Goal: Transaction & Acquisition: Book appointment/travel/reservation

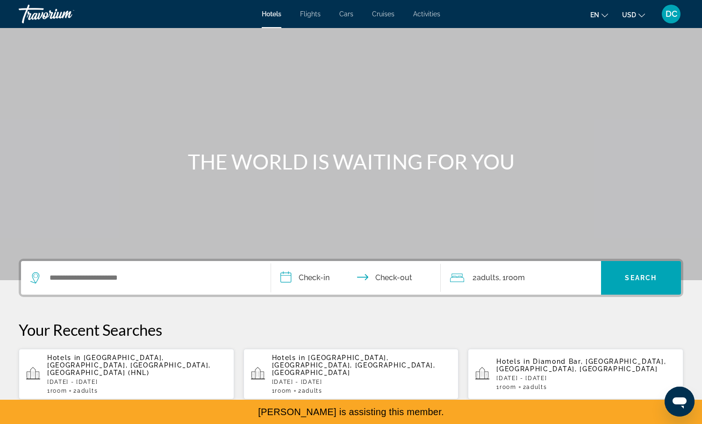
click at [148, 365] on p "Hotels in [GEOGRAPHIC_DATA], [GEOGRAPHIC_DATA], [GEOGRAPHIC_DATA], [GEOGRAPHIC_…" at bounding box center [136, 365] width 179 height 22
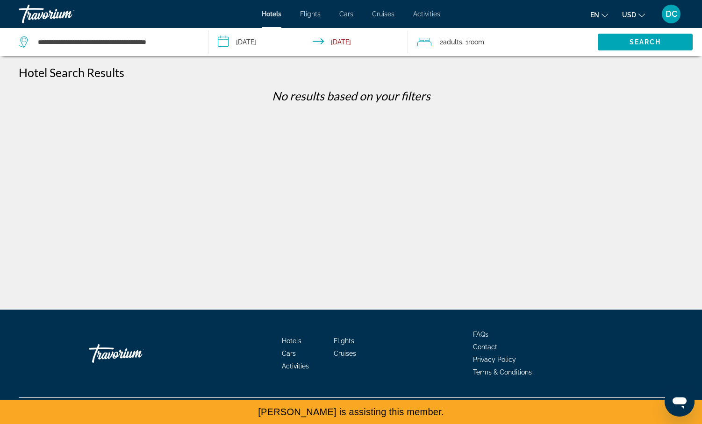
click at [256, 45] on input "**********" at bounding box center [309, 43] width 203 height 31
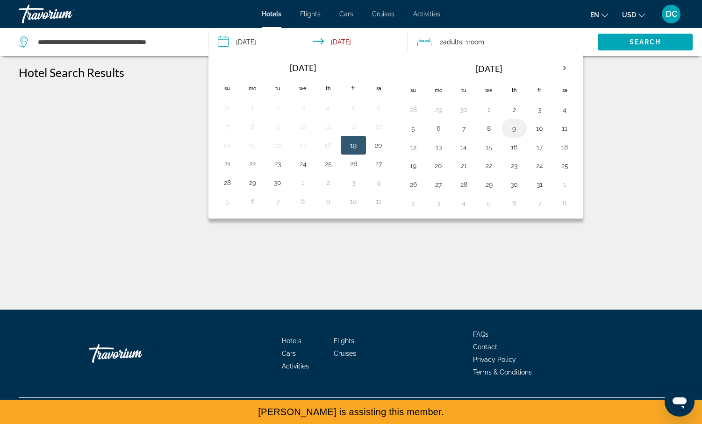
click at [520, 132] on button "9" at bounding box center [513, 128] width 15 height 13
click at [540, 131] on button "10" at bounding box center [539, 128] width 15 height 13
type input "**********"
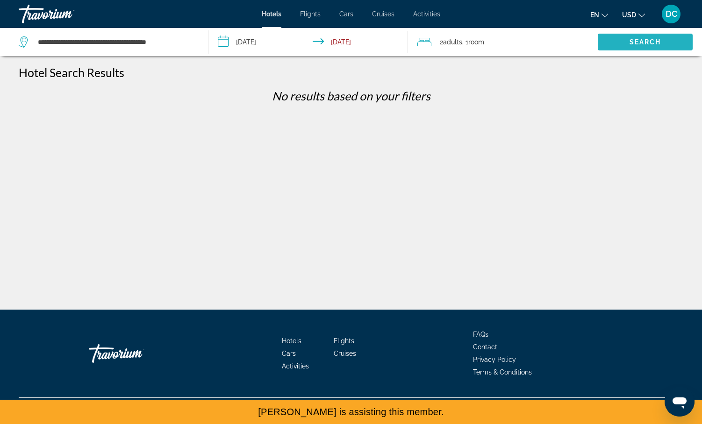
click at [633, 49] on span "Search widget" at bounding box center [645, 42] width 95 height 22
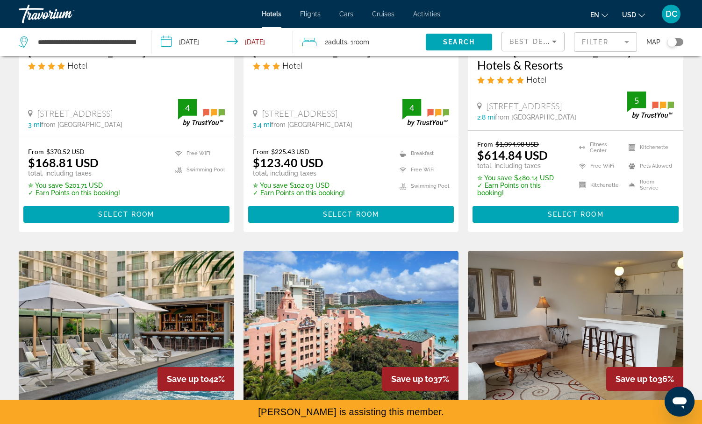
scroll to position [204, 0]
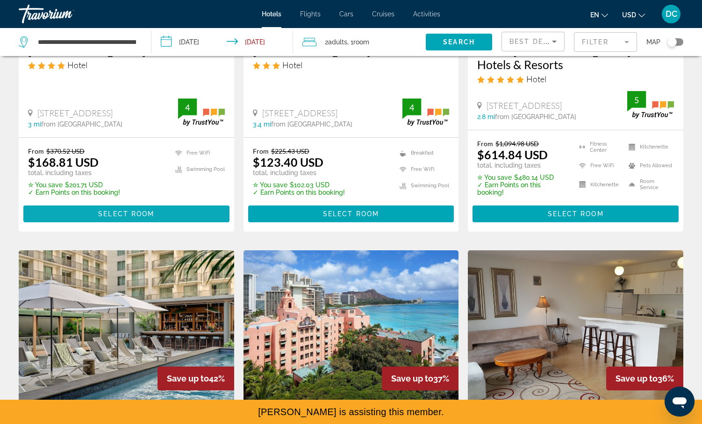
click at [132, 217] on span "Select Room" at bounding box center [126, 213] width 56 height 7
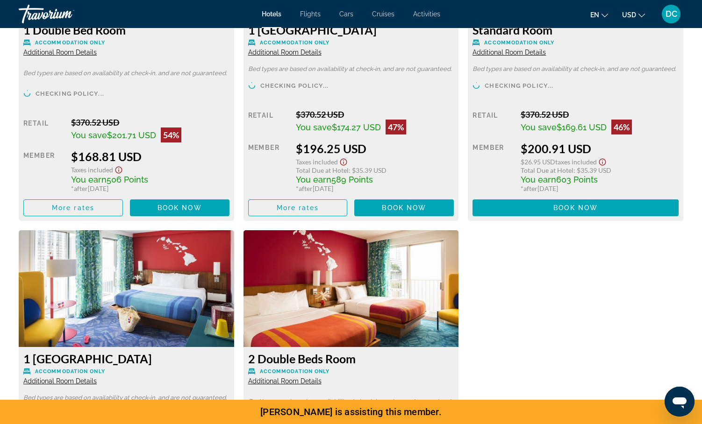
scroll to position [1428, 0]
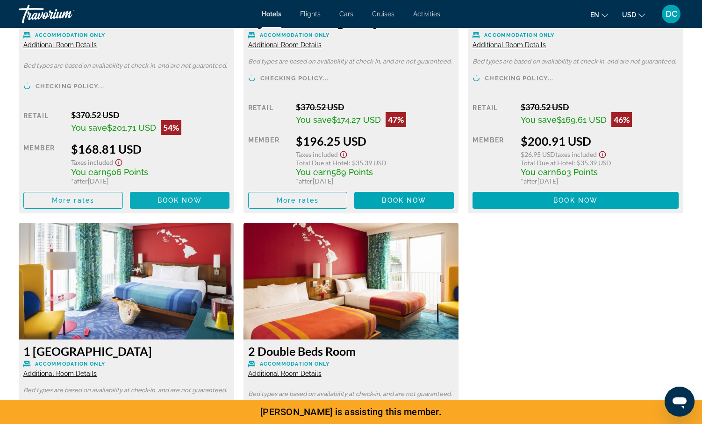
click at [186, 204] on span "Main content" at bounding box center [180, 200] width 100 height 22
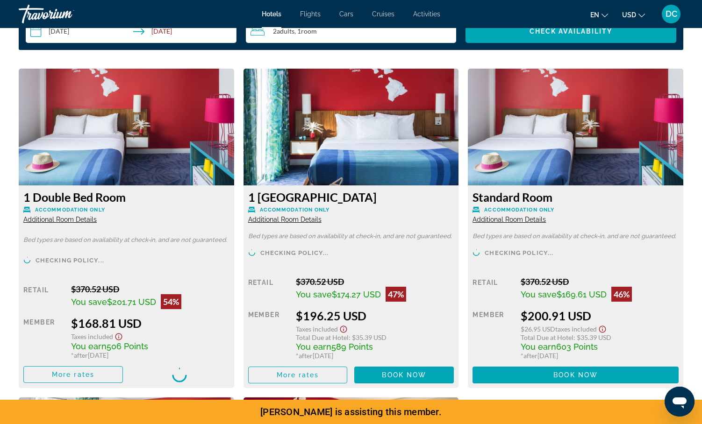
scroll to position [1252, 0]
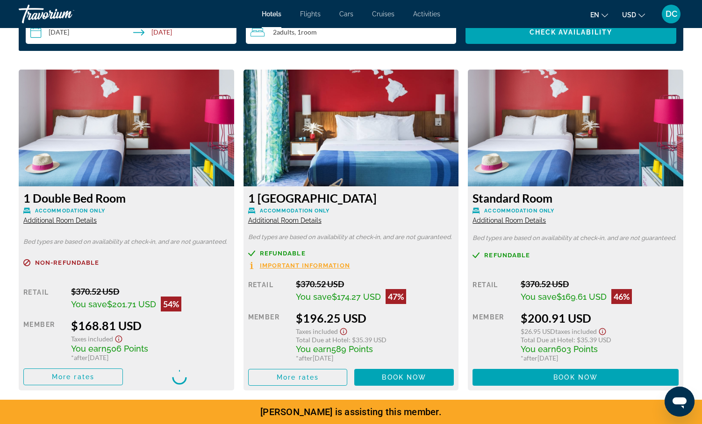
click at [175, 375] on circle "Main content" at bounding box center [180, 377] width 14 height 14
click at [159, 378] on div "Main content" at bounding box center [180, 377] width 100 height 17
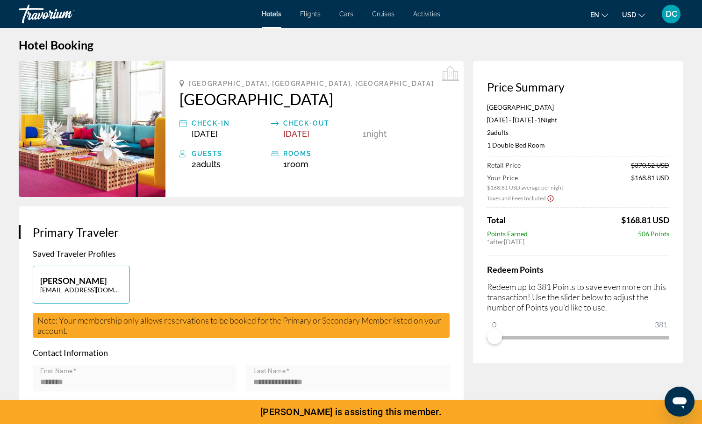
scroll to position [8, 0]
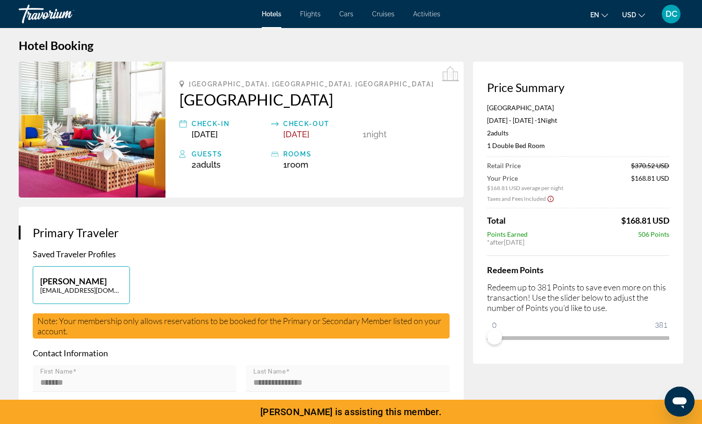
click at [666, 336] on div "Skip to main content Hotels Flights Cars Cruises Activities Hotels Flights Cars…" at bounding box center [351, 204] width 702 height 424
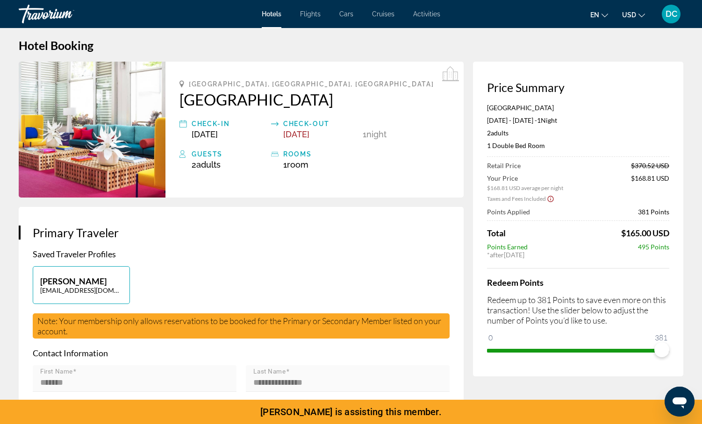
click at [672, 18] on span "DC" at bounding box center [671, 13] width 12 height 9
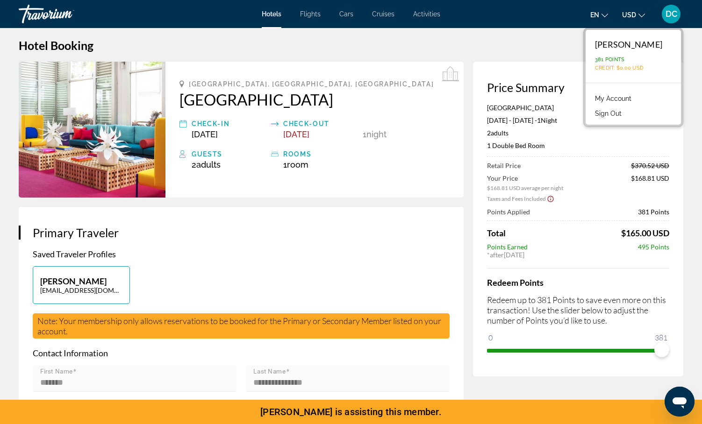
click at [590, 113] on button "Sign Out" at bounding box center [608, 113] width 36 height 12
